Goal: Task Accomplishment & Management: Use online tool/utility

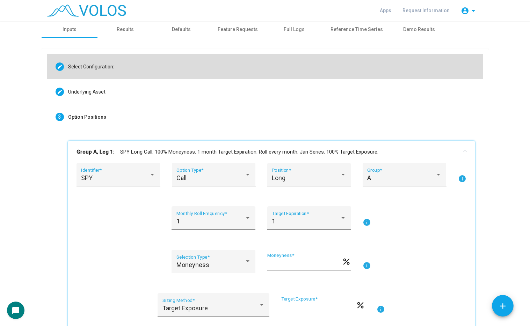
click at [137, 73] on mat-step-header "Editable create Select Configuration:" at bounding box center [265, 66] width 436 height 25
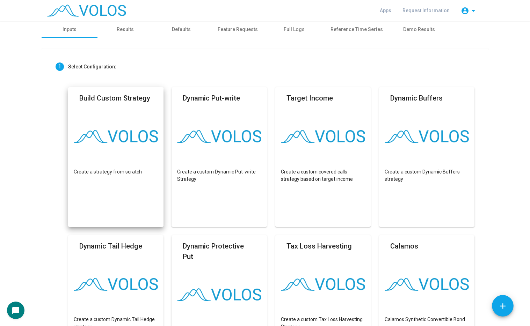
click at [134, 133] on img at bounding box center [116, 136] width 84 height 13
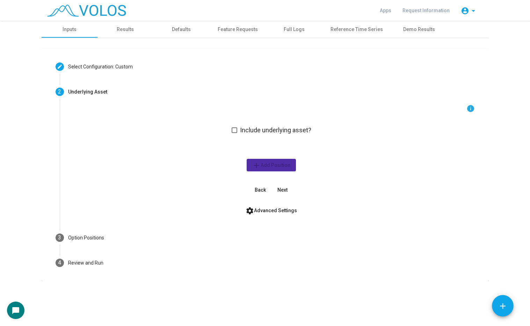
click at [240, 128] on label "Include underlying asset?" at bounding box center [272, 130] width 80 height 8
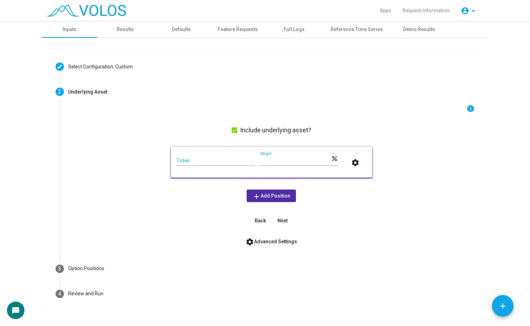
click at [222, 165] on div "Ticker" at bounding box center [215, 159] width 78 height 14
type input "***"
click at [344, 156] on button "settings" at bounding box center [355, 162] width 22 height 13
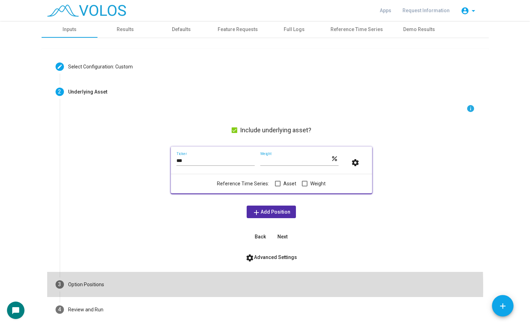
click at [128, 287] on mat-step-header "3 Option Positions" at bounding box center [265, 284] width 436 height 25
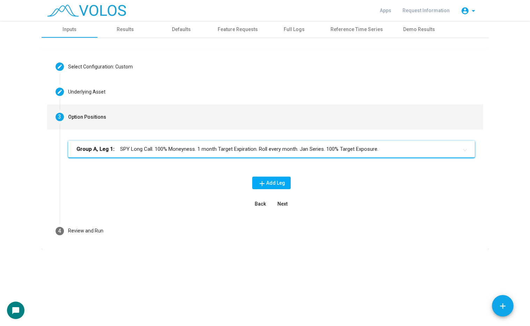
click at [172, 150] on mat-panel-title "Group A, Leg 1: SPY Long Call. 100% Moneyness. 1 month Target Expiration. Roll …" at bounding box center [266, 149] width 381 height 8
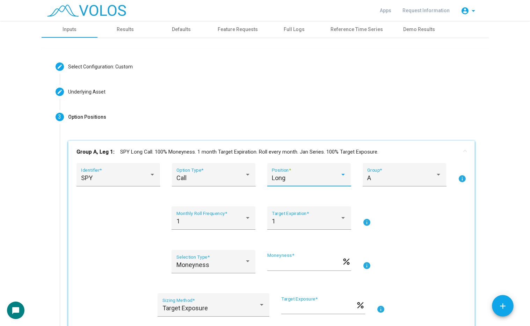
click at [301, 178] on div "Long" at bounding box center [306, 178] width 68 height 7
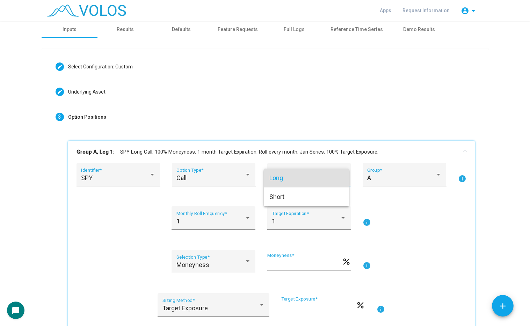
click at [190, 188] on div at bounding box center [265, 163] width 530 height 326
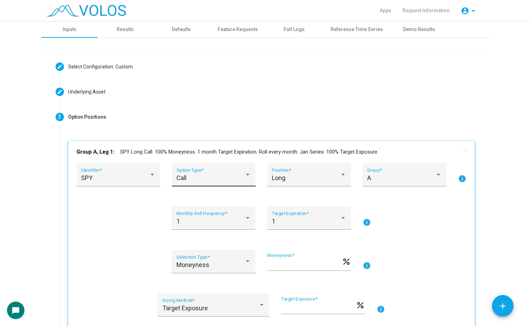
click at [209, 175] on div "Call" at bounding box center [210, 178] width 68 height 7
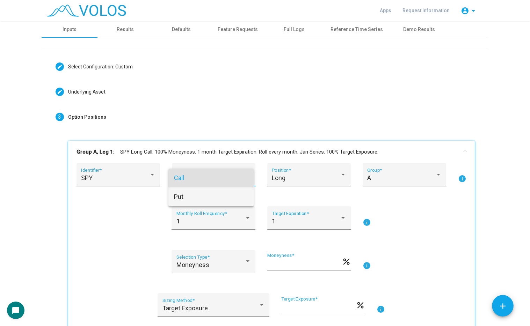
click at [211, 196] on span "Put" at bounding box center [211, 197] width 74 height 19
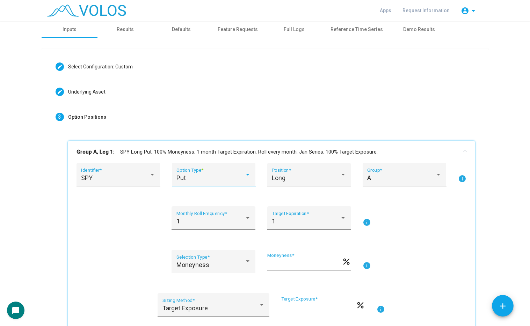
scroll to position [35, 0]
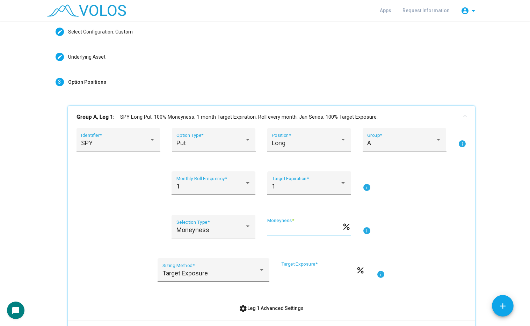
click at [284, 227] on input "***" at bounding box center [304, 229] width 74 height 7
type input "*"
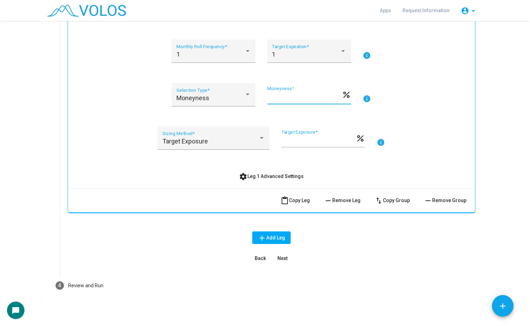
scroll to position [173, 0]
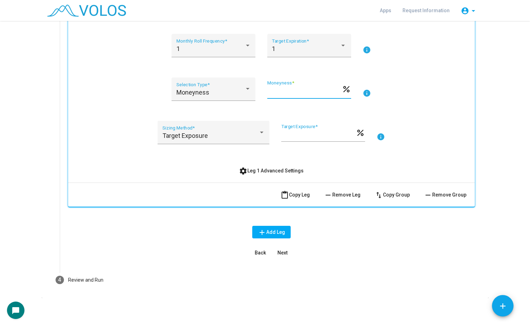
type input "**"
click at [266, 227] on button "add Add Leg" at bounding box center [271, 232] width 38 height 13
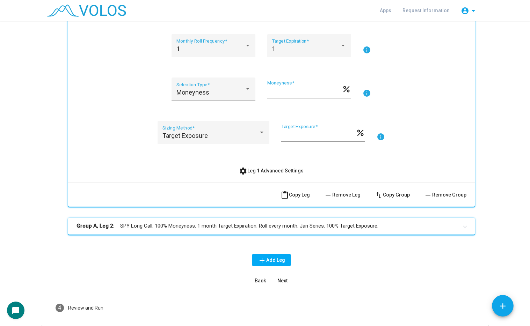
click at [221, 220] on mat-expansion-panel-header "Group A, Leg 2: SPY Long Call. 100% Moneyness. 1 month Target Expiration. Roll …" at bounding box center [271, 226] width 407 height 17
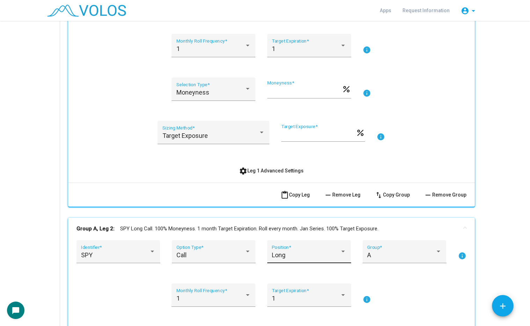
click at [273, 249] on div "Long Position *" at bounding box center [309, 254] width 74 height 19
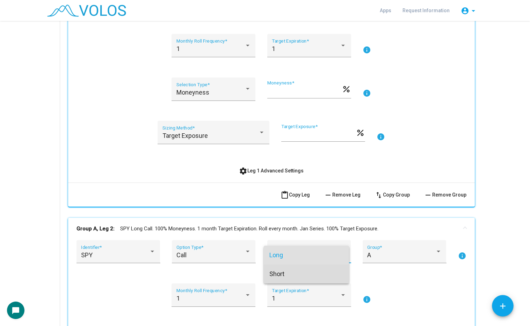
click at [283, 272] on span "Short" at bounding box center [306, 274] width 74 height 19
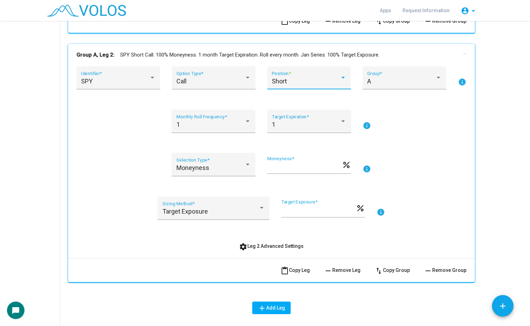
scroll to position [347, 0]
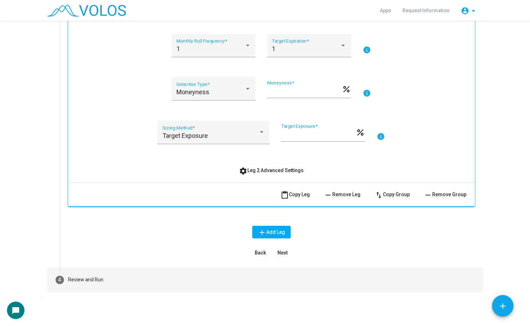
click at [154, 276] on mat-step-header "4 Review and Run" at bounding box center [265, 280] width 436 height 25
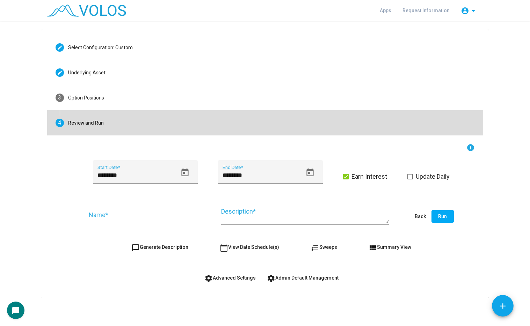
scroll to position [19, 0]
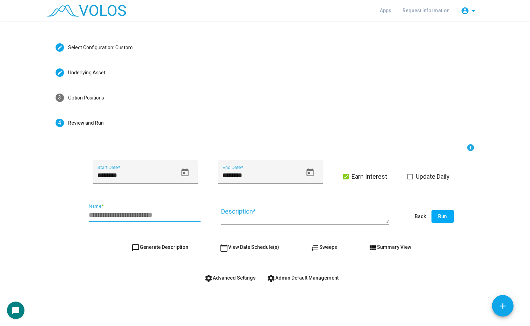
click at [136, 217] on input "Name *" at bounding box center [145, 215] width 112 height 7
click at [182, 168] on icon "Open calendar" at bounding box center [184, 172] width 9 height 9
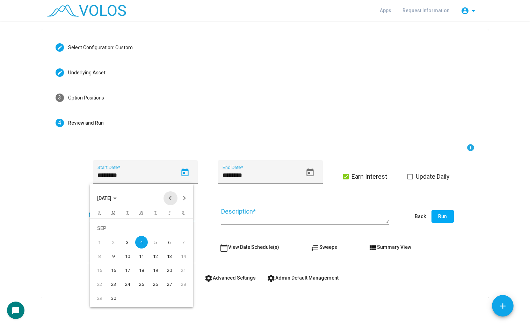
click at [168, 200] on button "Previous month" at bounding box center [170, 198] width 14 height 14
click at [167, 198] on button "Previous month" at bounding box center [170, 198] width 14 height 14
drag, startPoint x: 186, startPoint y: 195, endPoint x: 167, endPoint y: 203, distance: 20.6
click at [186, 195] on button "Next month" at bounding box center [184, 198] width 14 height 14
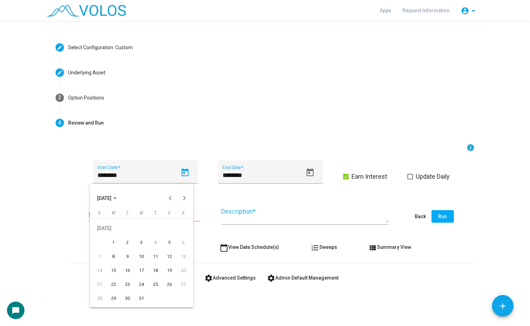
click at [115, 243] on div "1" at bounding box center [113, 242] width 13 height 13
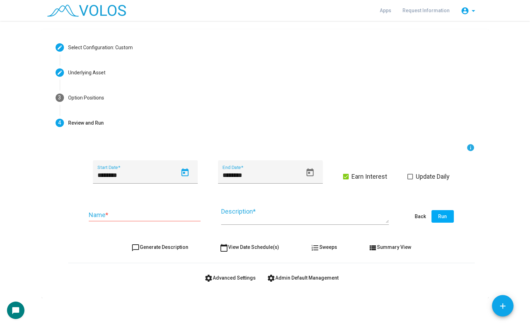
type input "********"
click at [313, 174] on button "Open calendar" at bounding box center [310, 173] width 16 height 16
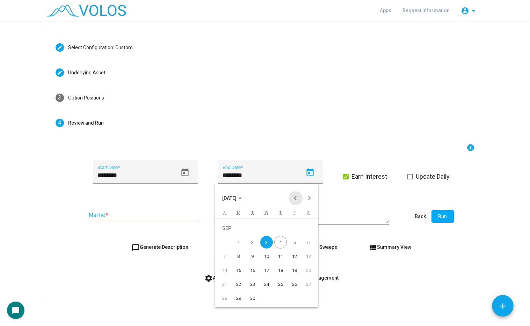
click at [291, 198] on button "Previous month" at bounding box center [296, 198] width 14 height 14
click at [241, 297] on div "30" at bounding box center [238, 298] width 13 height 13
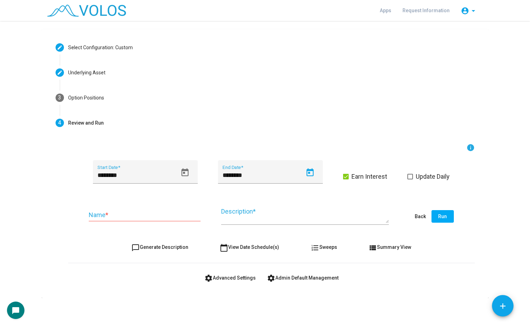
type input "*********"
click at [345, 177] on span at bounding box center [346, 177] width 6 height 6
click at [139, 218] on input "Name *" at bounding box center [145, 215] width 112 height 7
type input "**********"
click at [142, 245] on span "chat_bubble_outline Generate Description" at bounding box center [159, 248] width 57 height 6
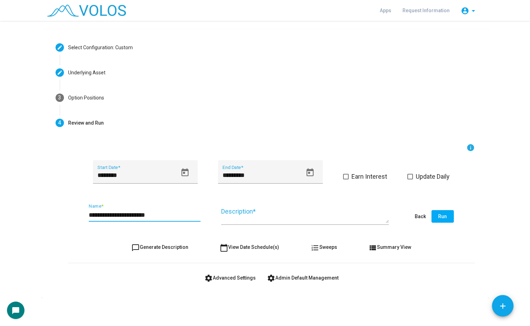
type textarea "**********"
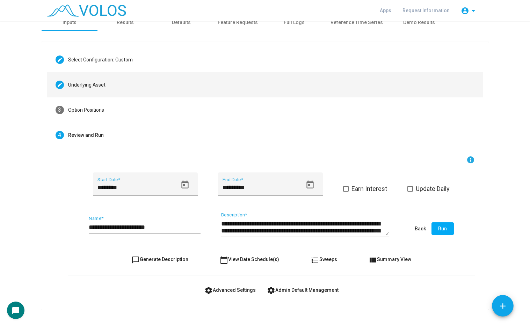
scroll to position [0, 0]
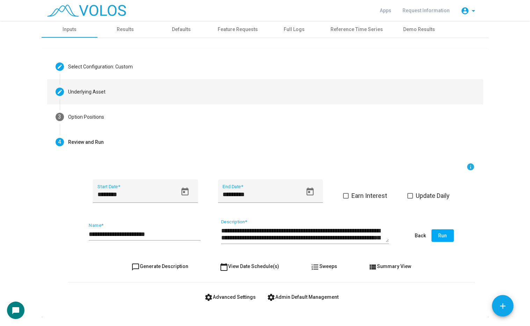
click at [128, 96] on mat-step-header "Editable create Underlying Asset" at bounding box center [265, 91] width 436 height 25
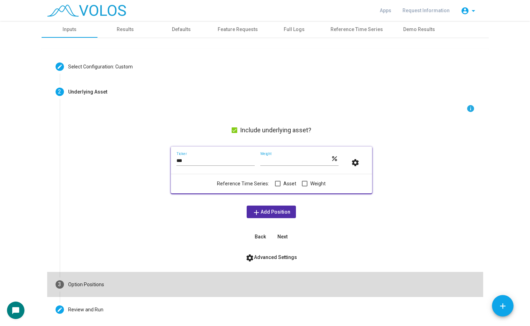
click at [131, 282] on mat-step-header "3 Option Positions" at bounding box center [265, 284] width 436 height 25
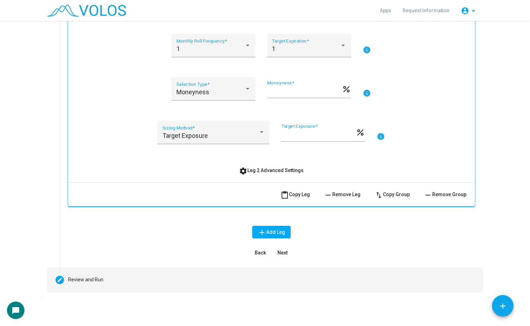
click at [124, 278] on mat-step-header "Editable create Review and Run" at bounding box center [265, 280] width 436 height 25
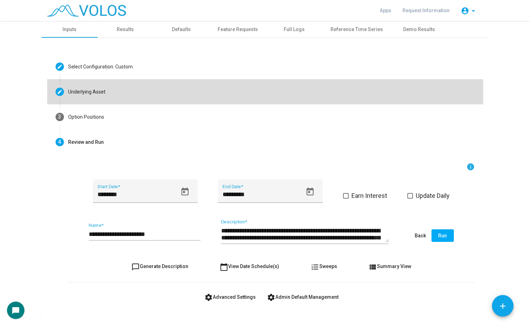
click at [133, 89] on mat-step-header "Editable create Underlying Asset" at bounding box center [265, 91] width 436 height 25
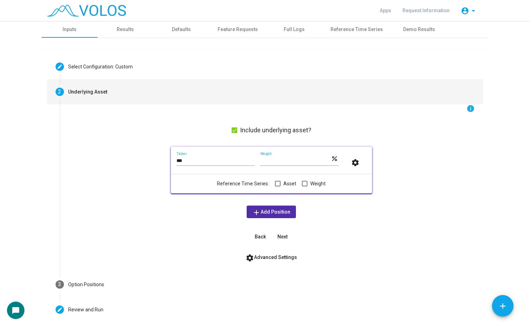
click at [192, 161] on input "***" at bounding box center [215, 161] width 78 height 6
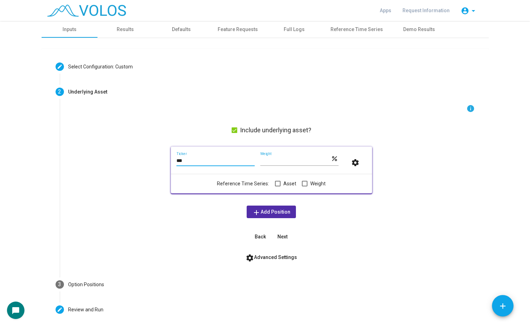
type input "***"
click at [252, 209] on mat-icon "add" at bounding box center [256, 213] width 8 height 8
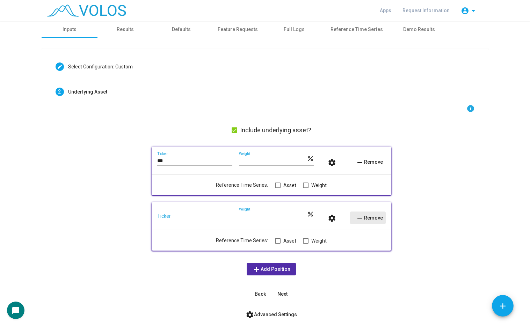
click at [377, 213] on button "remove Remove" at bounding box center [368, 218] width 36 height 13
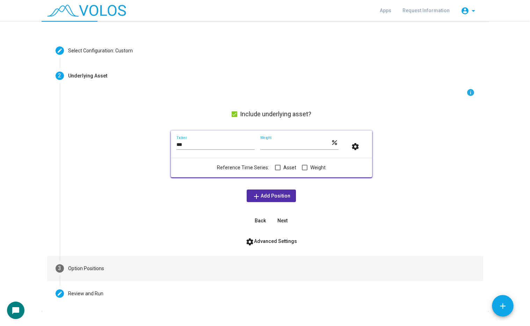
scroll to position [30, 0]
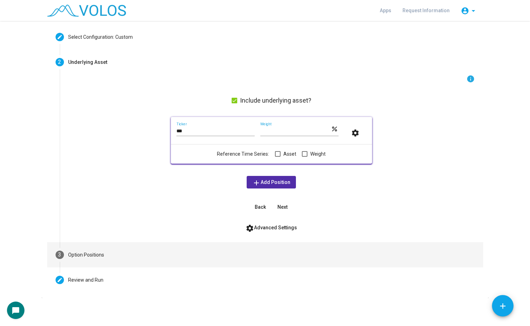
click at [132, 248] on mat-step-header "3 Option Positions" at bounding box center [265, 254] width 436 height 25
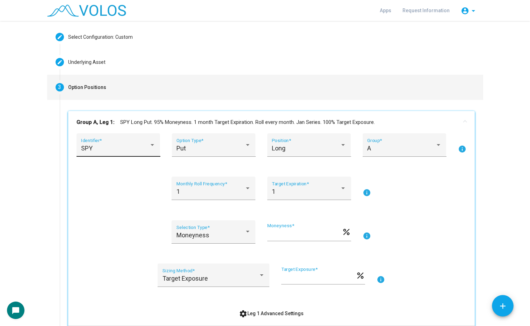
click at [107, 155] on div "SPY Identifier *" at bounding box center [118, 147] width 74 height 19
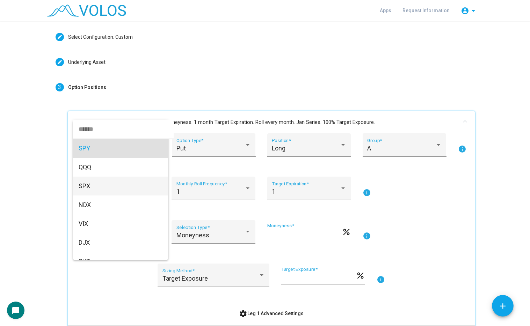
click at [104, 190] on span "SPX" at bounding box center [121, 186] width 84 height 19
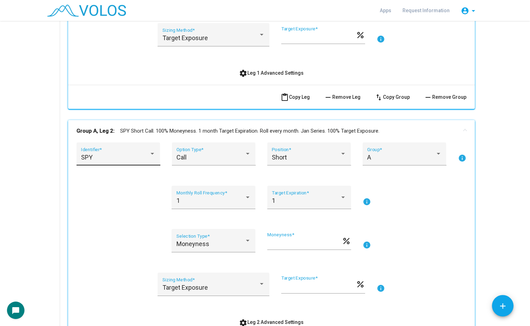
scroll to position [274, 0]
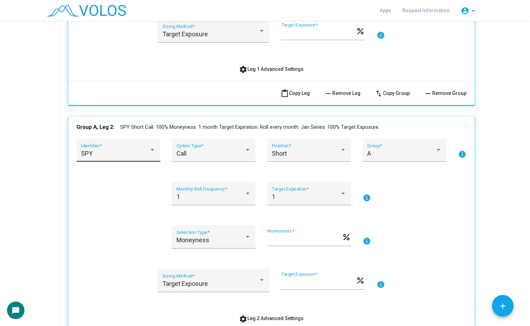
click at [114, 154] on div "SPY" at bounding box center [115, 153] width 68 height 7
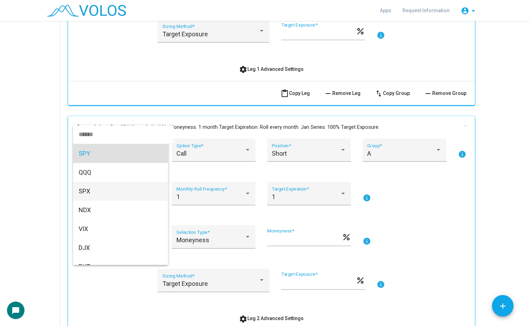
click at [113, 191] on span "SPX" at bounding box center [121, 191] width 84 height 19
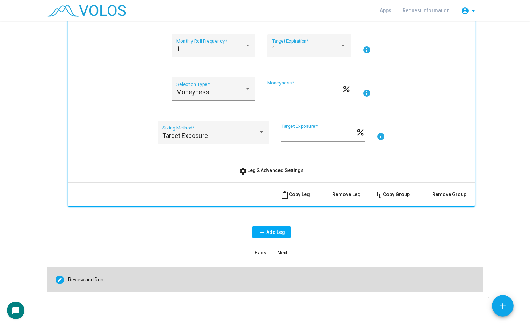
click at [110, 278] on mat-step-header "Editable create Review and Run" at bounding box center [265, 280] width 436 height 25
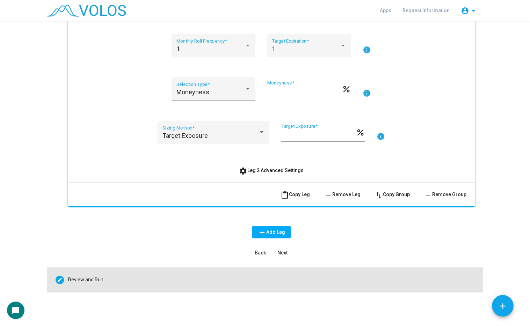
scroll to position [19, 0]
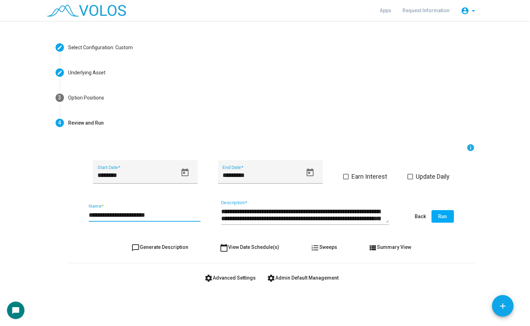
click at [98, 215] on input "**********" at bounding box center [145, 215] width 112 height 7
type input "**********"
click at [143, 244] on button "chat_bubble_outline Generate Description" at bounding box center [160, 247] width 68 height 13
type textarea "**********"
click at [439, 217] on span "Run" at bounding box center [442, 217] width 9 height 6
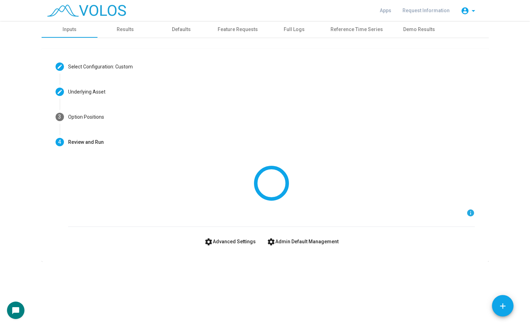
scroll to position [0, 0]
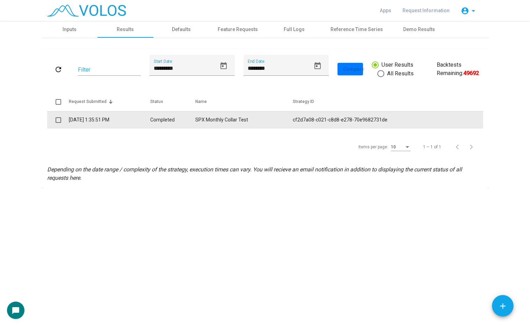
click at [144, 123] on td "[DATE] 1:35:51 PM" at bounding box center [109, 119] width 81 height 17
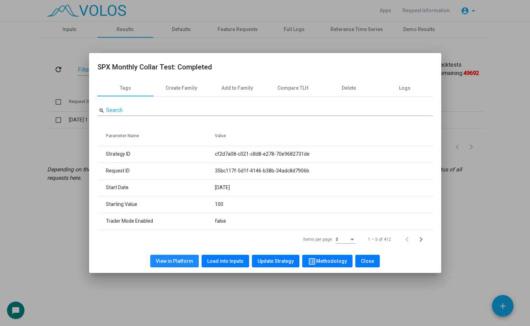
click at [178, 257] on button "View in Platform" at bounding box center [174, 261] width 49 height 13
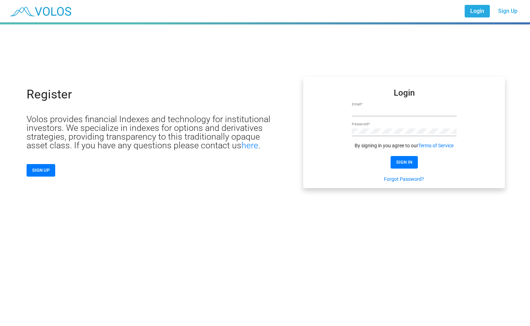
type input "**********"
click at [401, 164] on span "SIGN IN" at bounding box center [404, 162] width 16 height 5
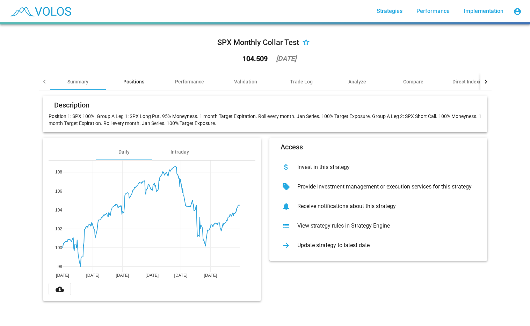
click at [131, 82] on div "Positions" at bounding box center [133, 81] width 21 height 7
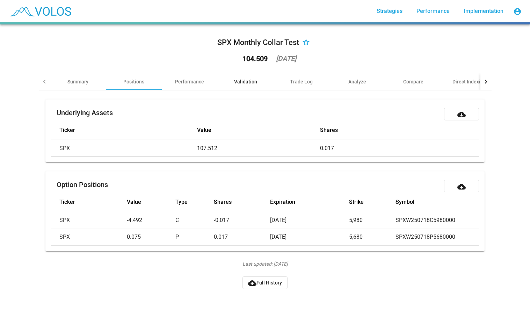
click at [240, 79] on div "Validation" at bounding box center [245, 81] width 23 height 7
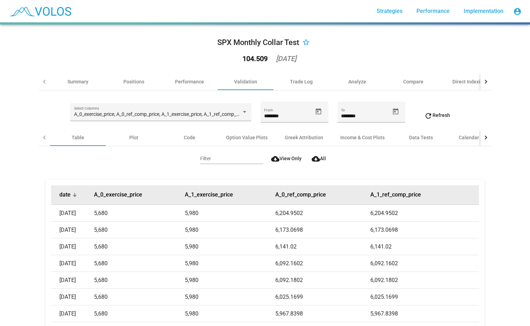
click at [92, 193] on div "date" at bounding box center [76, 194] width 35 height 7
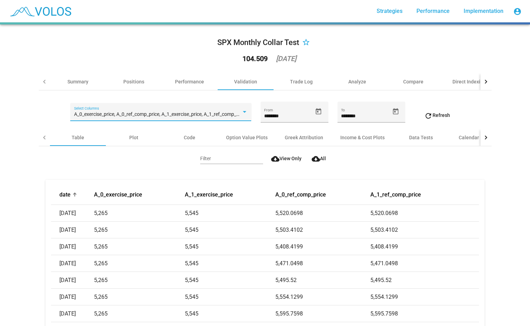
click at [191, 115] on span "A_0_exercise_price, A_0_ref_comp_price, A_1_exercise_price, A_1_ref_comp_price" at bounding box center [160, 114] width 173 height 6
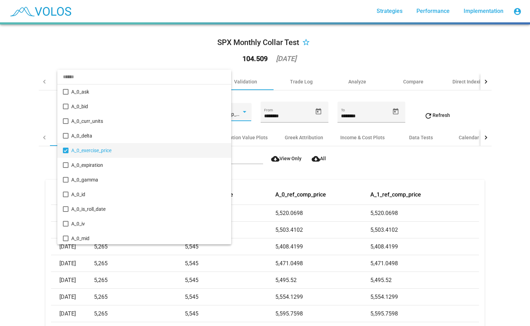
scroll to position [36, 0]
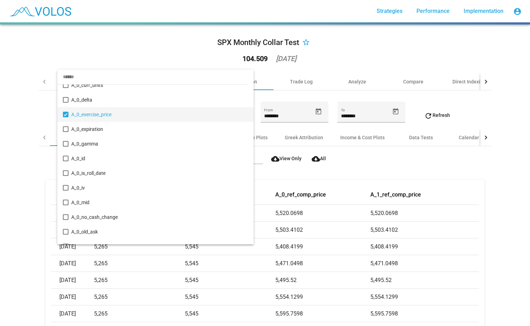
click at [100, 79] on input "dropdown search" at bounding box center [152, 77] width 191 height 15
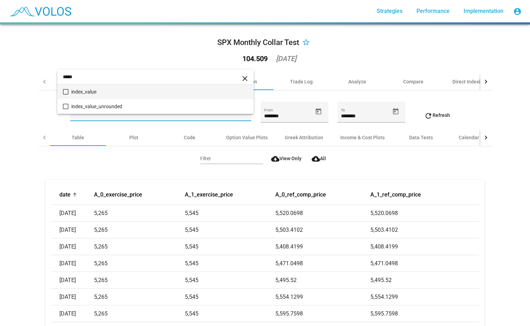
type input "*****"
click at [93, 92] on span "index_value" at bounding box center [159, 92] width 176 height 15
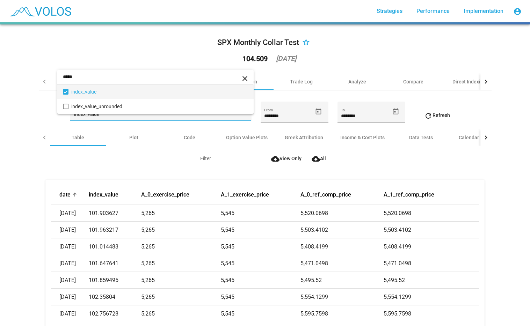
click at [140, 169] on div at bounding box center [265, 163] width 530 height 326
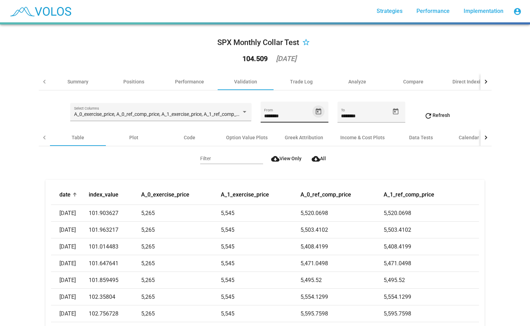
click at [316, 111] on icon "Open calendar" at bounding box center [319, 111] width 6 height 6
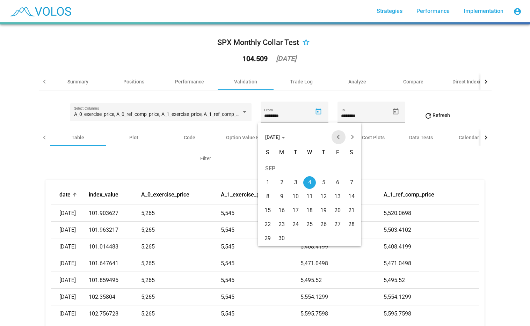
click at [337, 137] on button "Previous month" at bounding box center [338, 137] width 14 height 14
click at [283, 179] on div "1" at bounding box center [281, 182] width 13 height 13
type input "********"
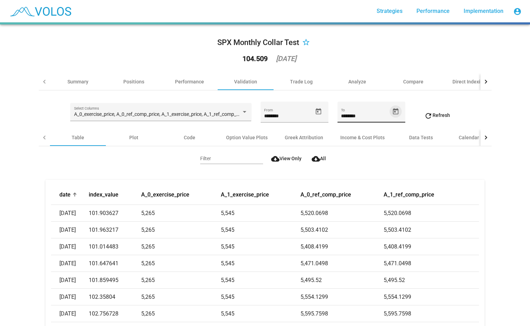
click at [393, 112] on icon "Open calendar" at bounding box center [396, 111] width 6 height 6
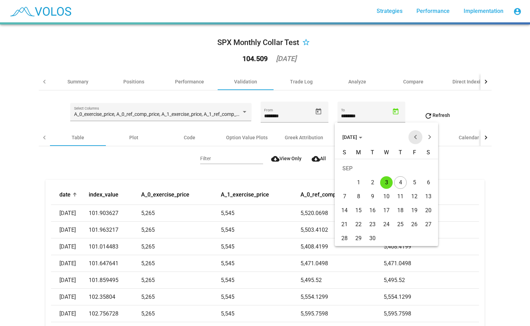
click at [413, 137] on button "Previous month" at bounding box center [415, 137] width 14 height 14
click at [414, 142] on button "Previous month" at bounding box center [415, 137] width 14 height 14
click at [360, 237] on div "30" at bounding box center [358, 238] width 13 height 13
type input "*********"
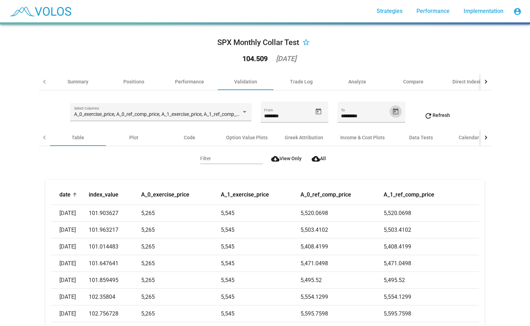
click at [439, 110] on button "refresh Refresh" at bounding box center [436, 115] width 37 height 13
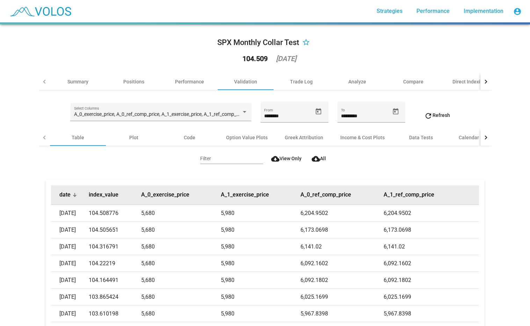
click at [74, 196] on div at bounding box center [74, 196] width 1 height 1
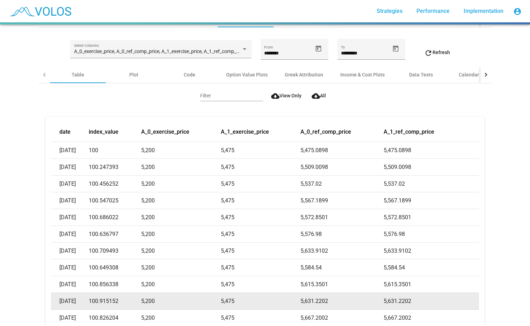
scroll to position [140, 0]
